Goal: Check status: Check status

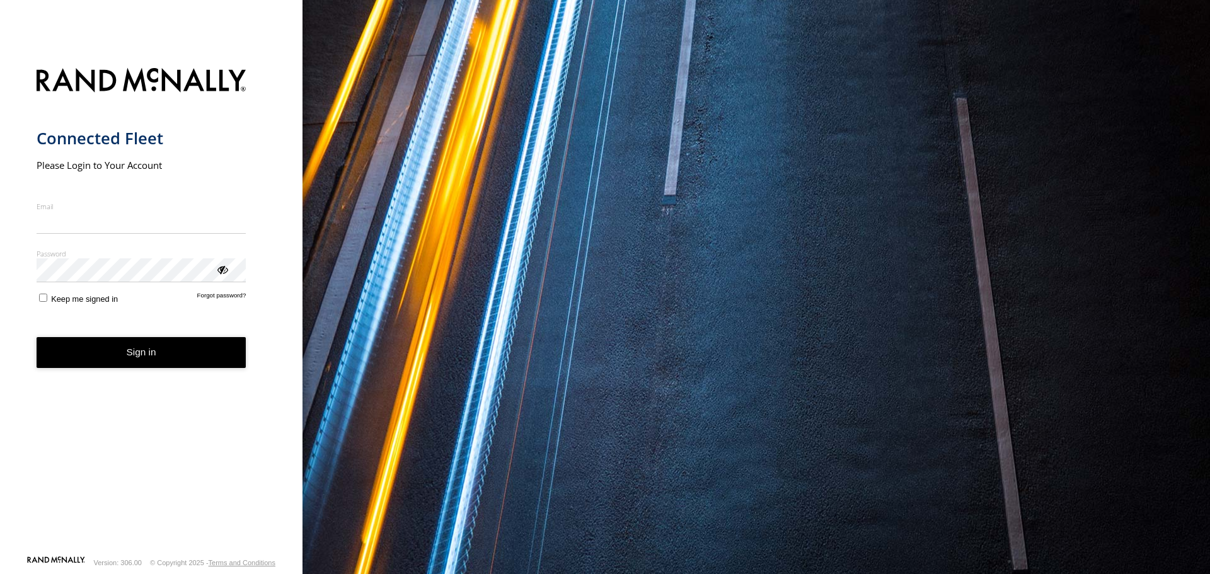
click at [173, 210] on label "Email" at bounding box center [142, 206] width 210 height 9
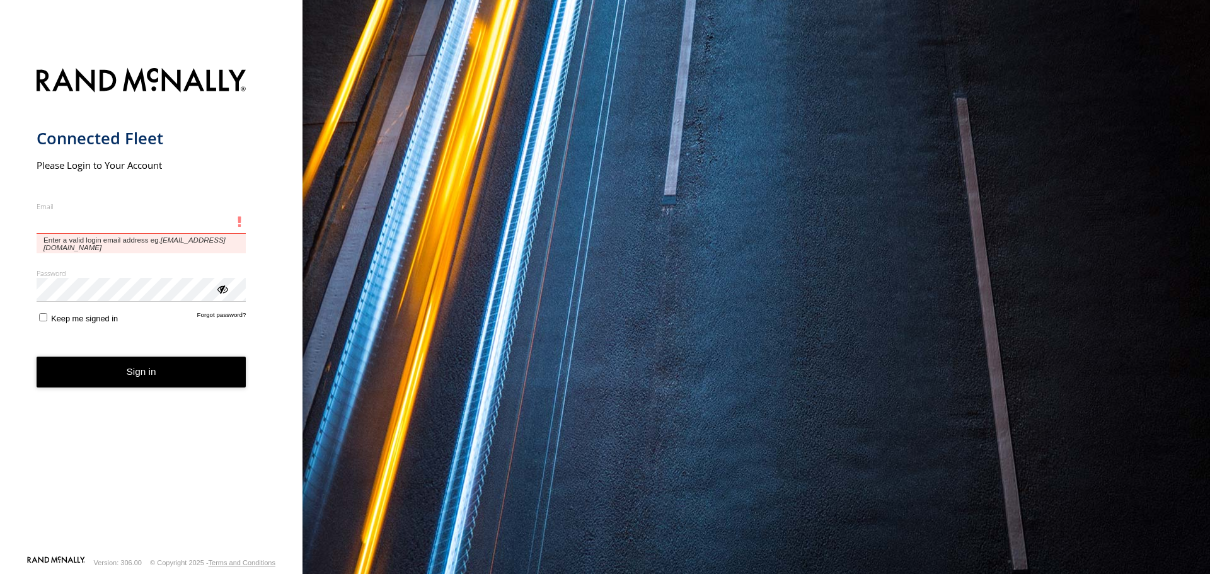
click at [173, 211] on input "Email" at bounding box center [142, 222] width 210 height 23
type input "**********"
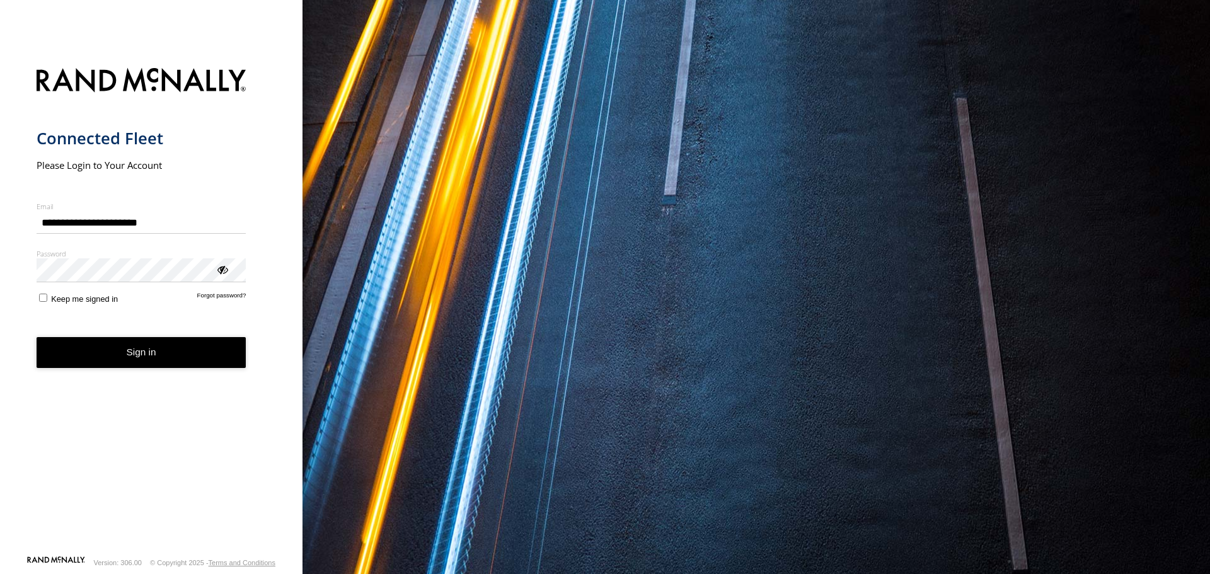
click at [82, 304] on span "Keep me signed in" at bounding box center [84, 298] width 67 height 9
click at [113, 345] on button "Sign in" at bounding box center [142, 352] width 210 height 31
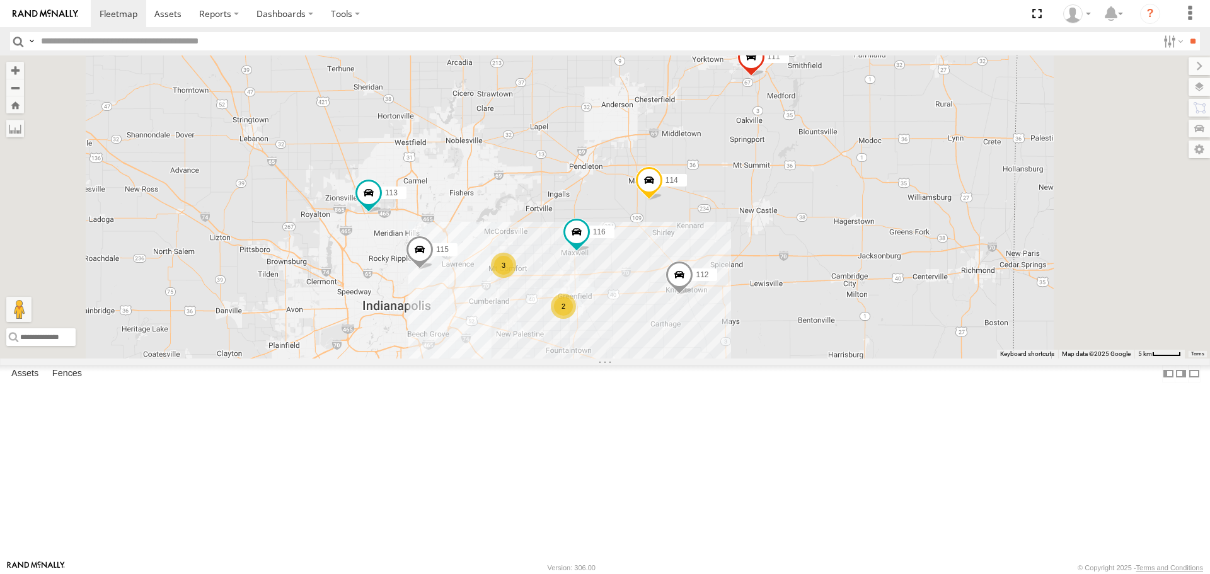
drag, startPoint x: 714, startPoint y: 228, endPoint x: 689, endPoint y: 211, distance: 29.5
click at [689, 211] on div "114 116 3 2 115 111 112 113" at bounding box center [605, 206] width 1210 height 303
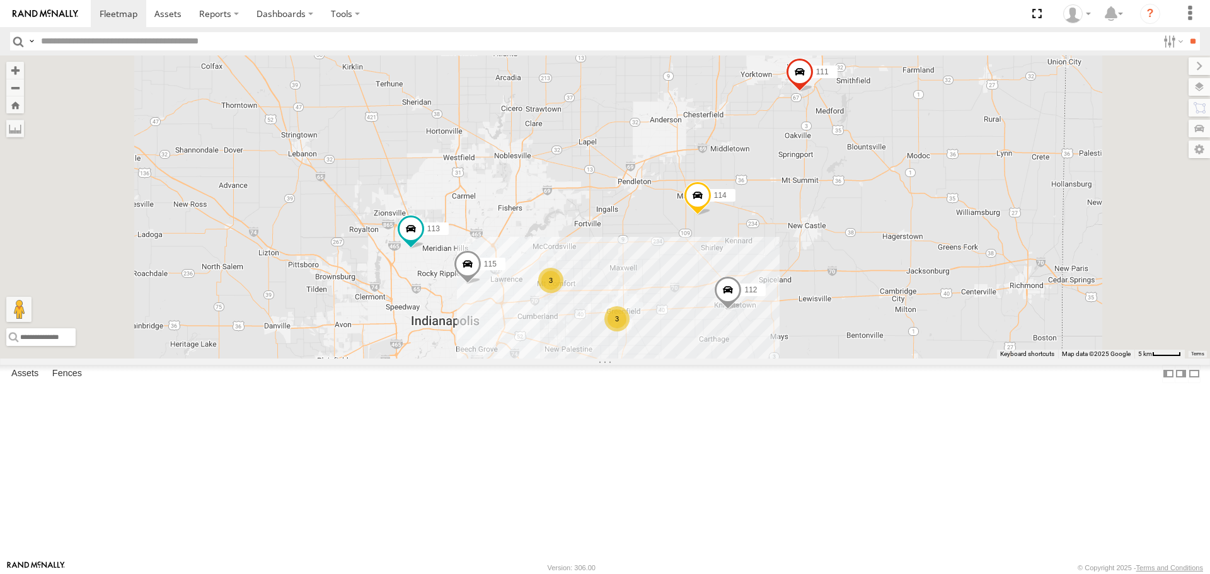
click at [996, 348] on div "114 3 3 115 111 112 113" at bounding box center [605, 206] width 1210 height 303
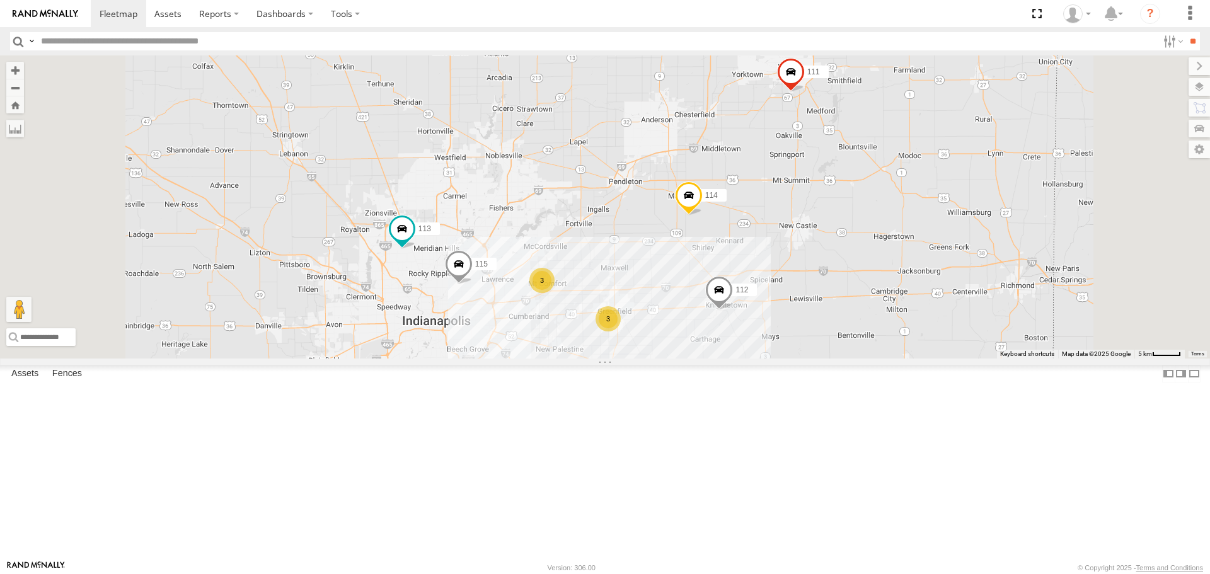
drag, startPoint x: 804, startPoint y: 314, endPoint x: 794, endPoint y: 314, distance: 10.1
click at [794, 314] on div "114 3 3 115 111 112 113" at bounding box center [605, 206] width 1210 height 303
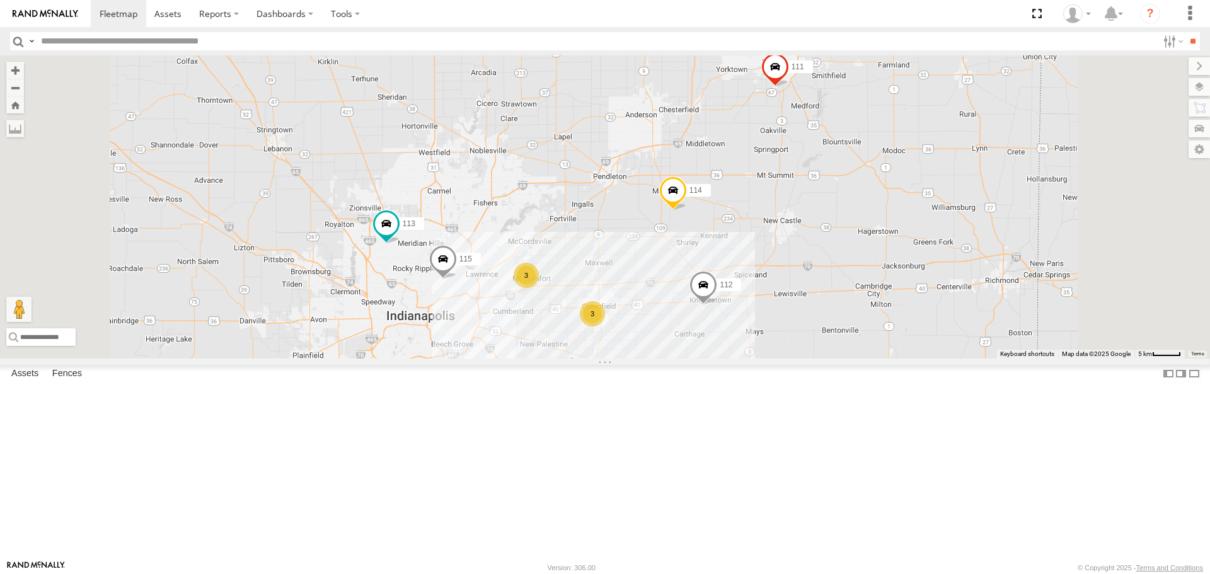
drag, startPoint x: 800, startPoint y: 318, endPoint x: 783, endPoint y: 313, distance: 17.7
click at [783, 313] on div "114 3 3 115 111 112 113" at bounding box center [605, 206] width 1210 height 303
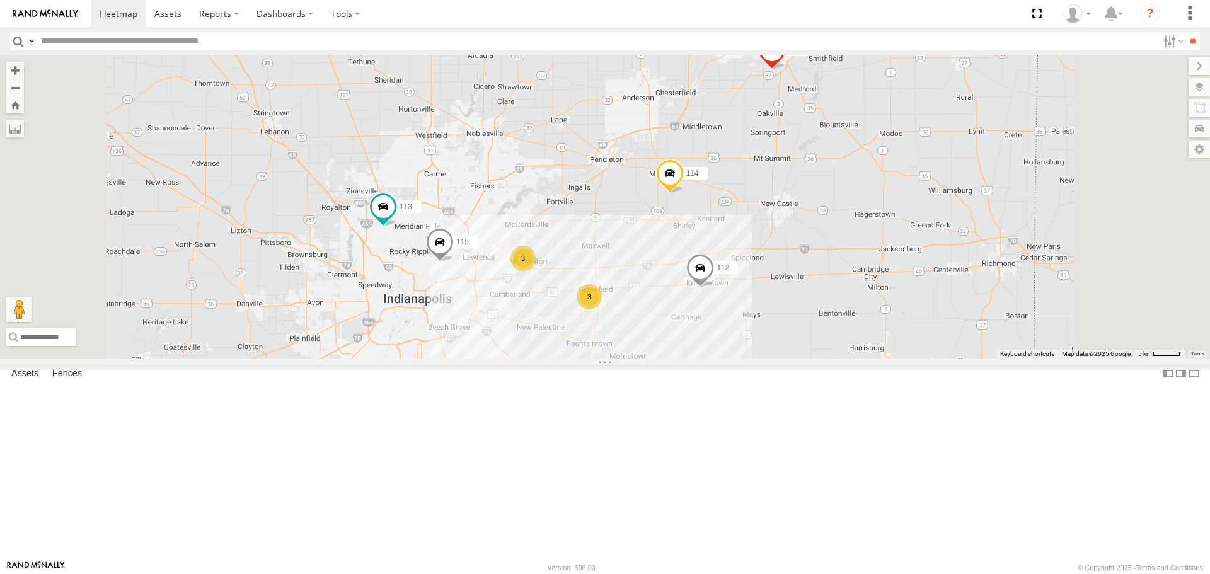
drag, startPoint x: 810, startPoint y: 371, endPoint x: 805, endPoint y: 347, distance: 24.4
click at [805, 347] on div "114 3 3 115 111 112 113" at bounding box center [605, 206] width 1210 height 303
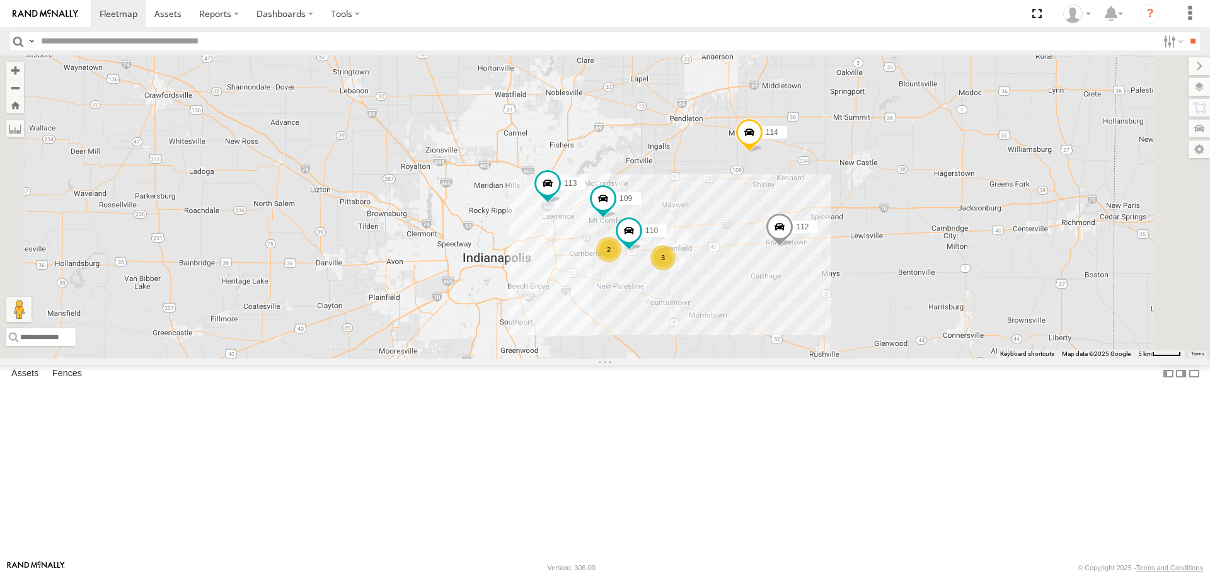
drag, startPoint x: 783, startPoint y: 371, endPoint x: 866, endPoint y: 306, distance: 104.6
click at [866, 306] on div "114 3 110 2 109 111 112 113" at bounding box center [605, 206] width 1210 height 303
